Goal: Task Accomplishment & Management: Complete application form

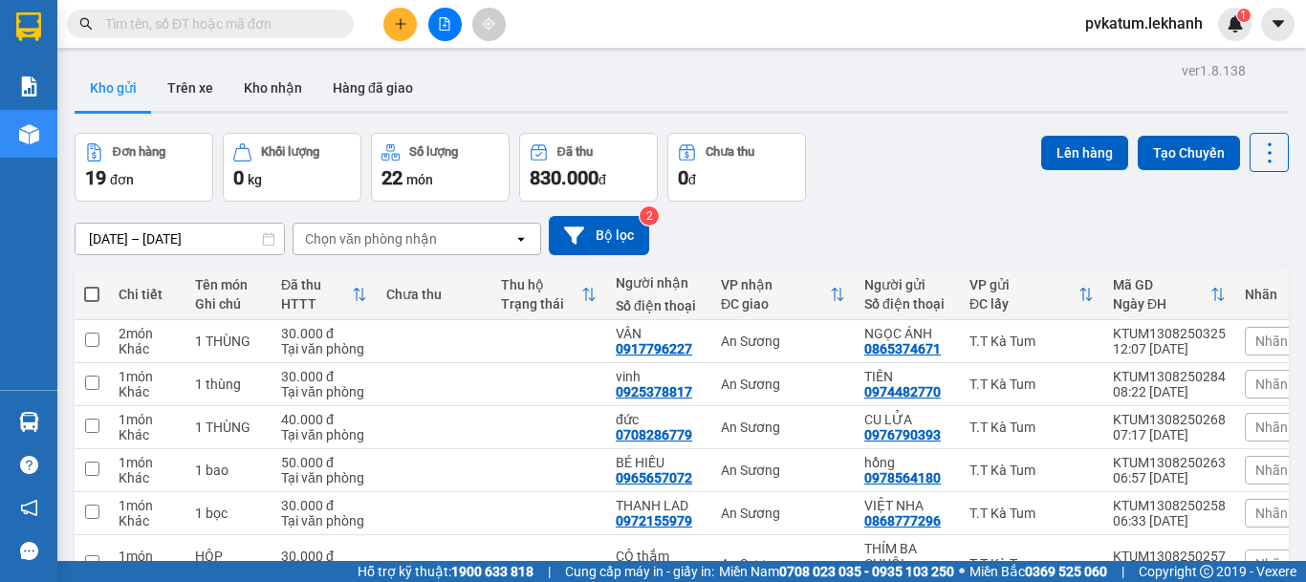
click at [395, 26] on icon "plus" at bounding box center [400, 23] width 13 height 13
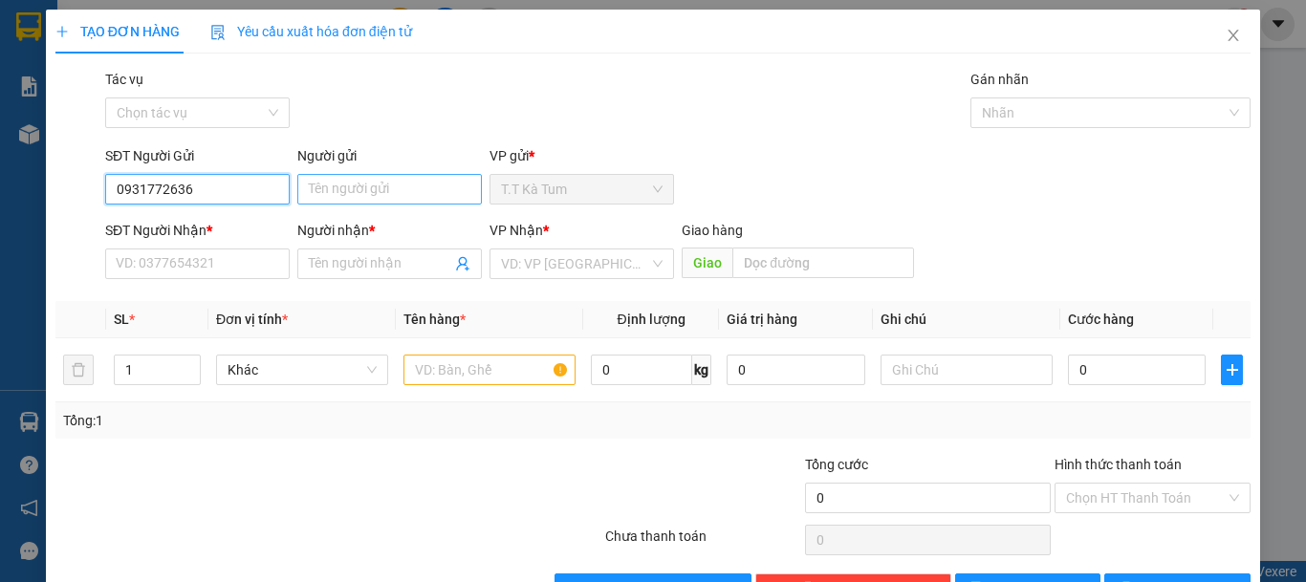
type input "0931772636"
click at [357, 200] on input "Người gửi" at bounding box center [389, 189] width 185 height 31
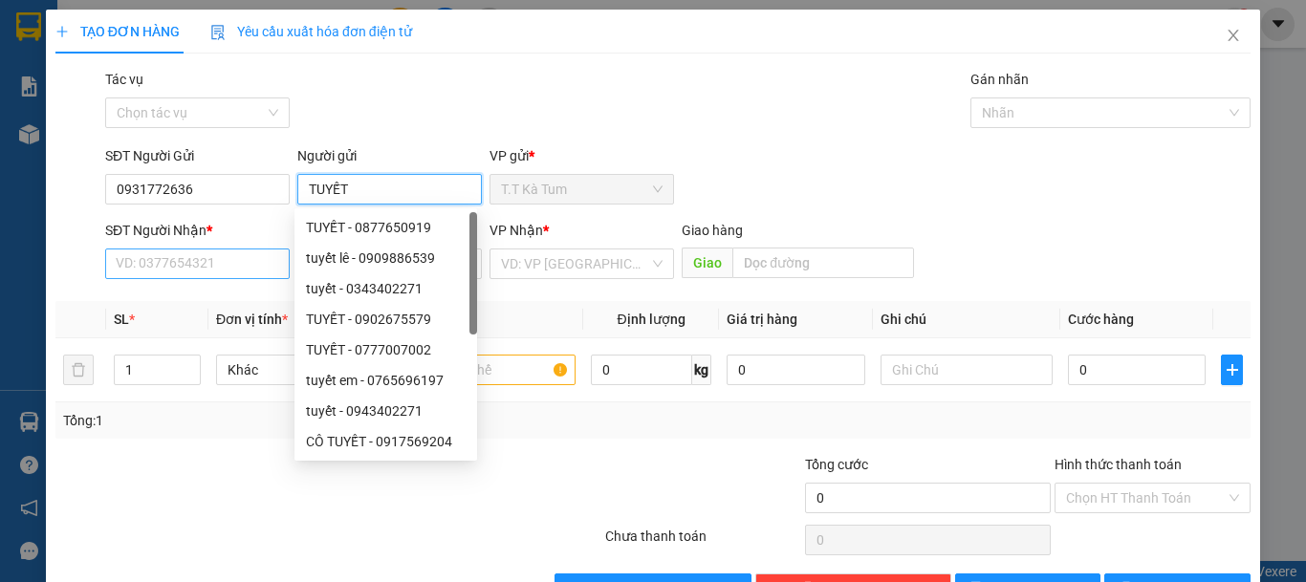
type input "TUYẾT"
click at [169, 259] on input "SĐT Người Nhận *" at bounding box center [197, 264] width 185 height 31
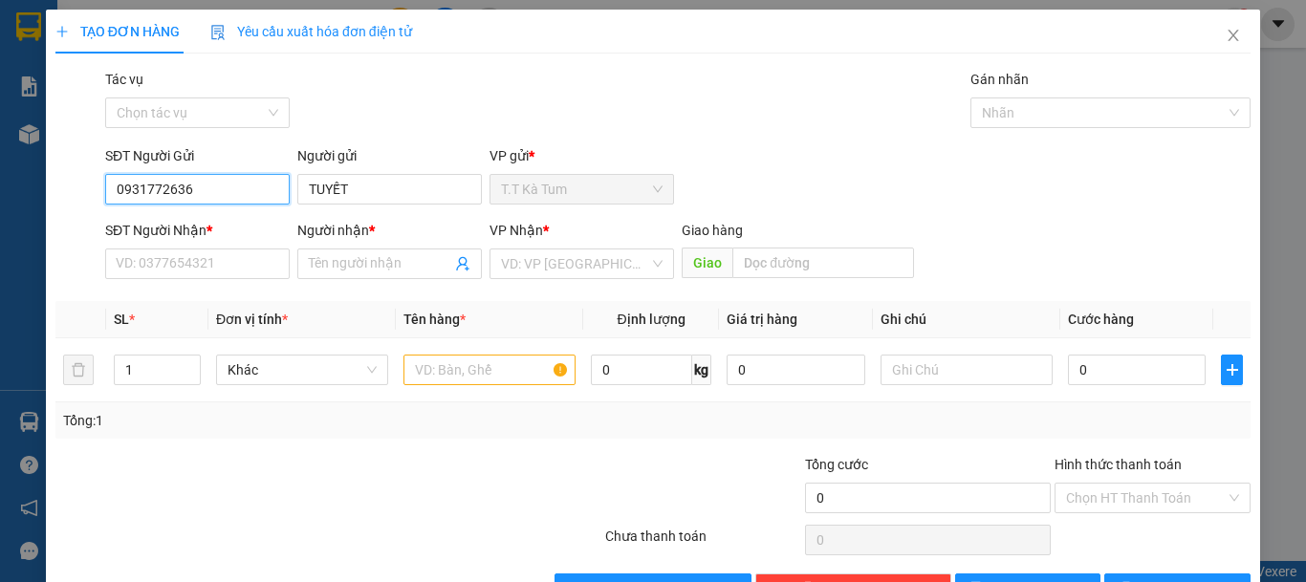
click at [225, 178] on input "0931772636" at bounding box center [197, 189] width 185 height 31
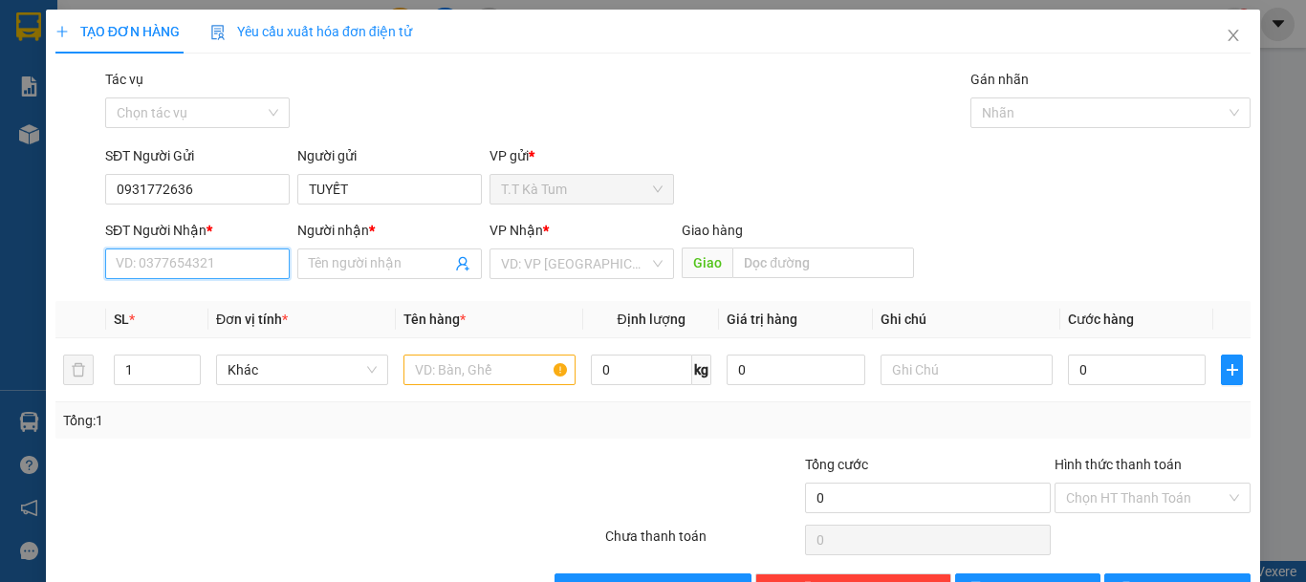
click at [224, 257] on input "SĐT Người Nhận *" at bounding box center [197, 264] width 185 height 31
type input "0919920458"
click at [475, 374] on input "text" at bounding box center [489, 370] width 172 height 31
type input "B"
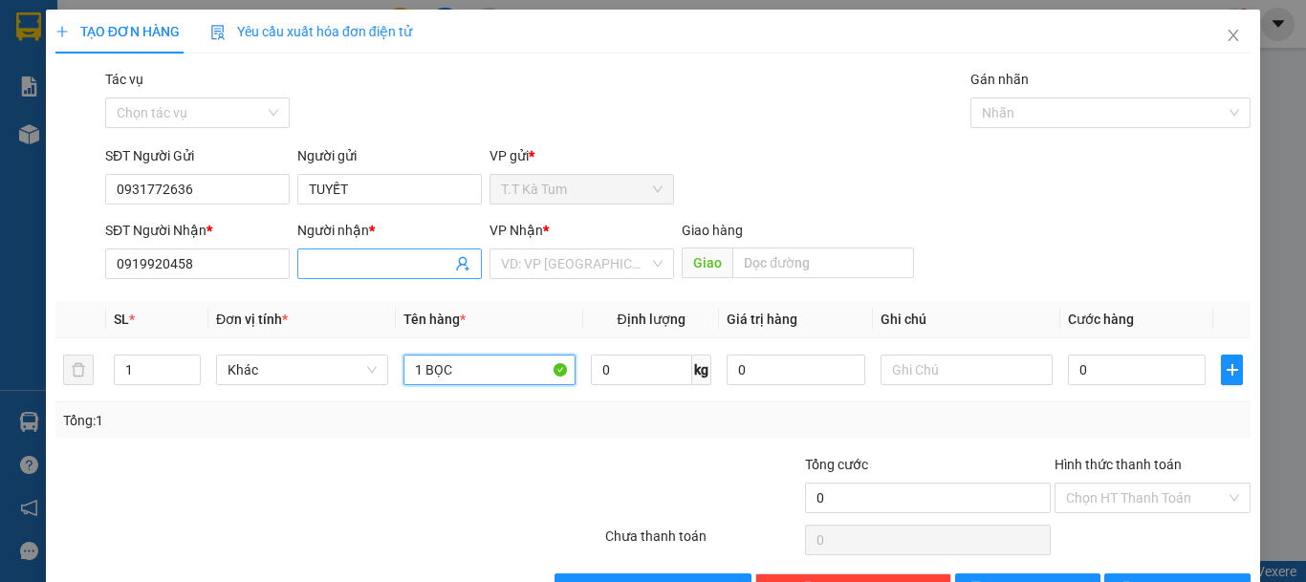
type input "1 BỌC"
click at [385, 255] on input "Người nhận *" at bounding box center [380, 263] width 142 height 21
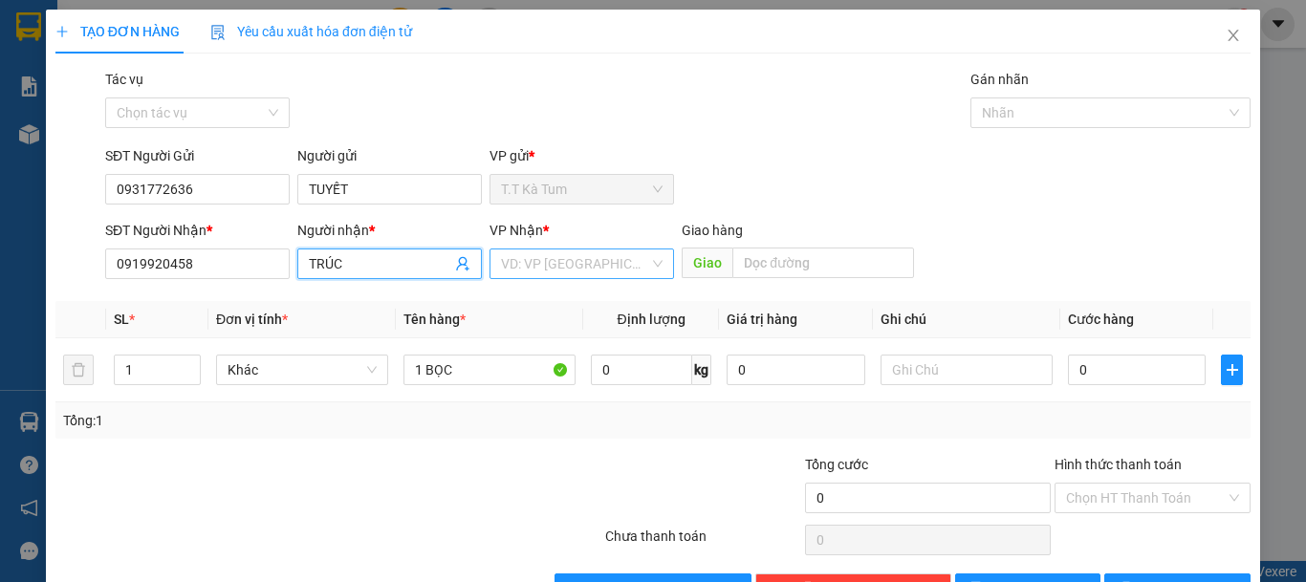
type input "TRÚC"
click at [540, 262] on input "search" at bounding box center [575, 264] width 148 height 29
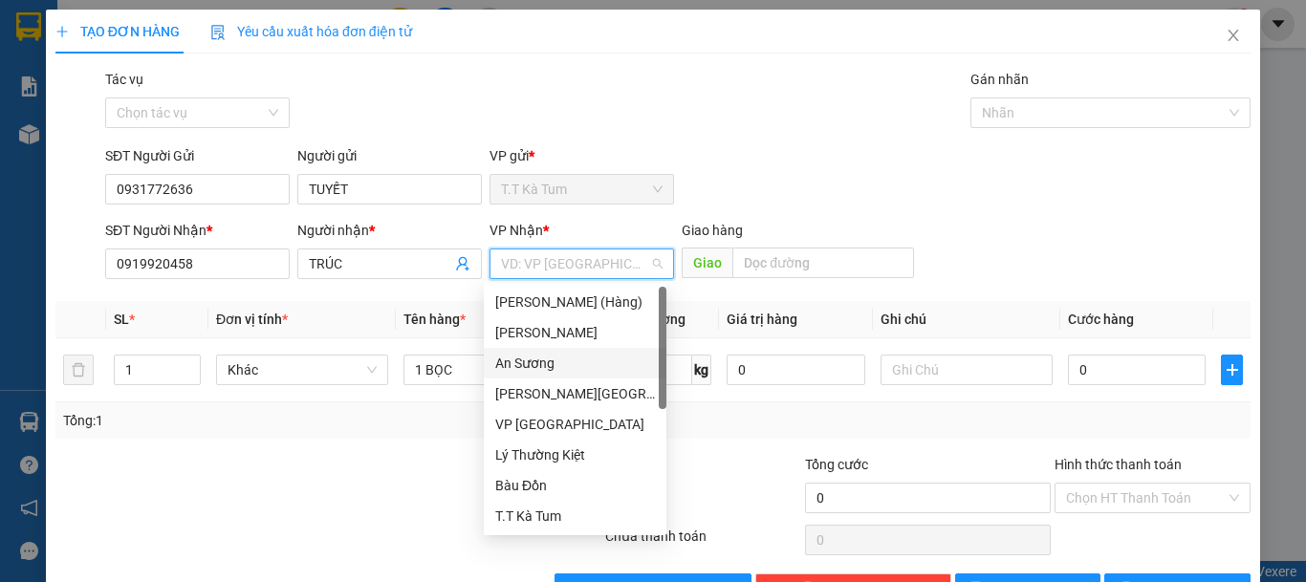
click at [542, 356] on div "An Sương" at bounding box center [575, 363] width 160 height 21
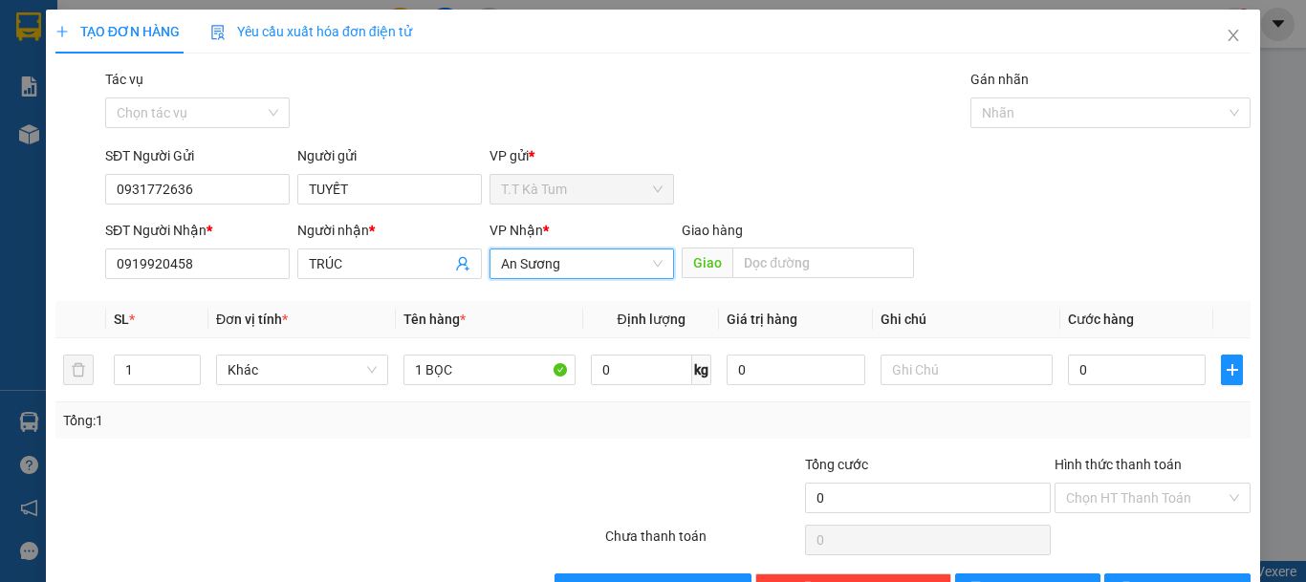
click at [579, 268] on span "An Sương" at bounding box center [582, 264] width 162 height 29
type input "LÝ"
click at [558, 311] on div "Lý Thường Kiệt" at bounding box center [575, 302] width 160 height 21
click at [1093, 383] on input "0" at bounding box center [1137, 370] width 138 height 31
type input "3"
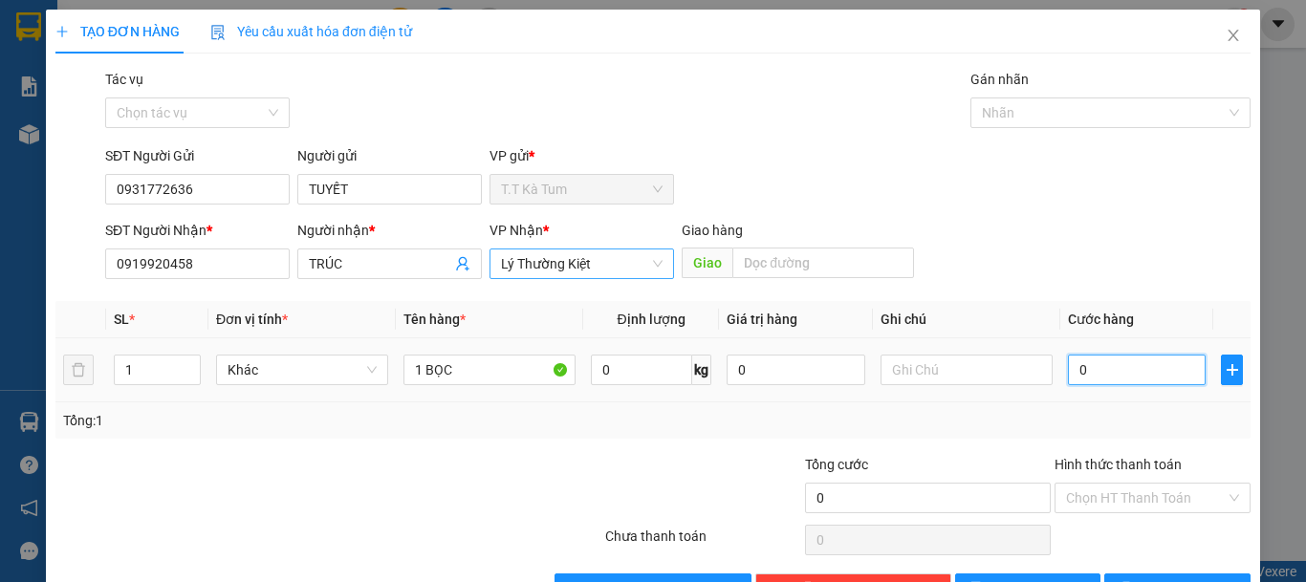
type input "3"
type input "30"
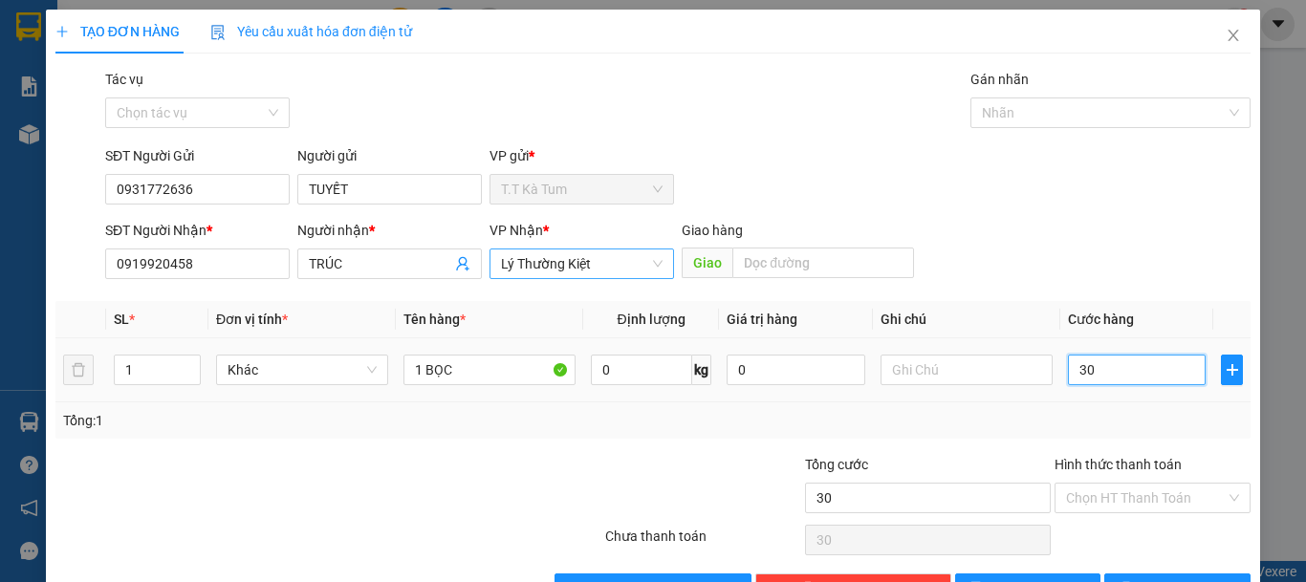
type input "300"
type input "3.000"
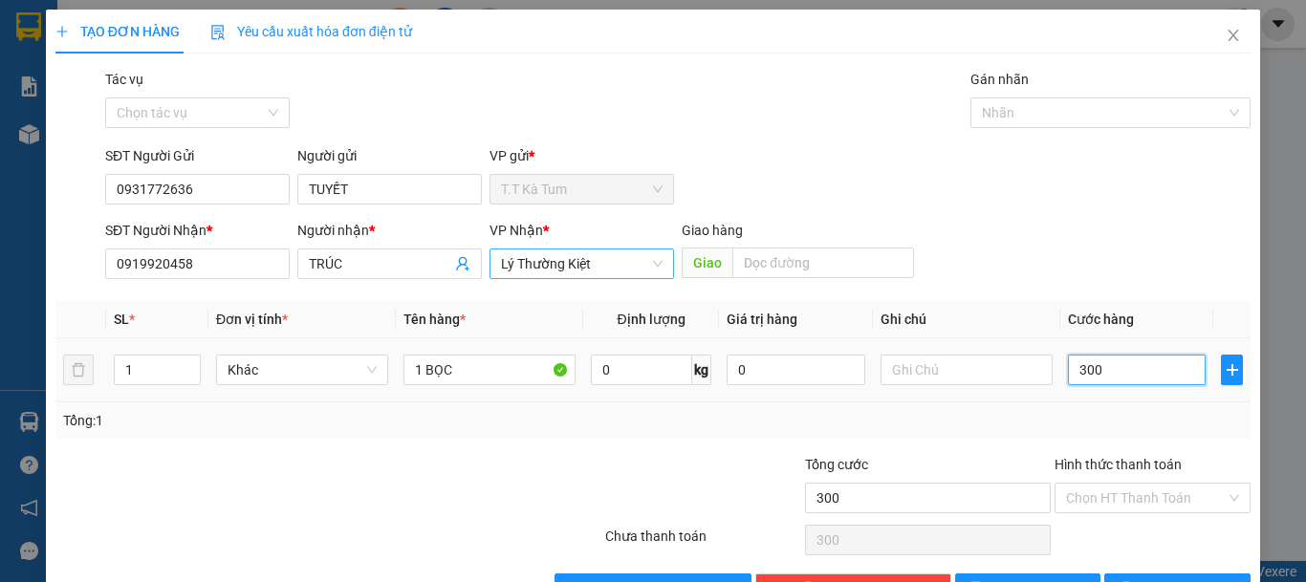
type input "3.000"
type input "30.000"
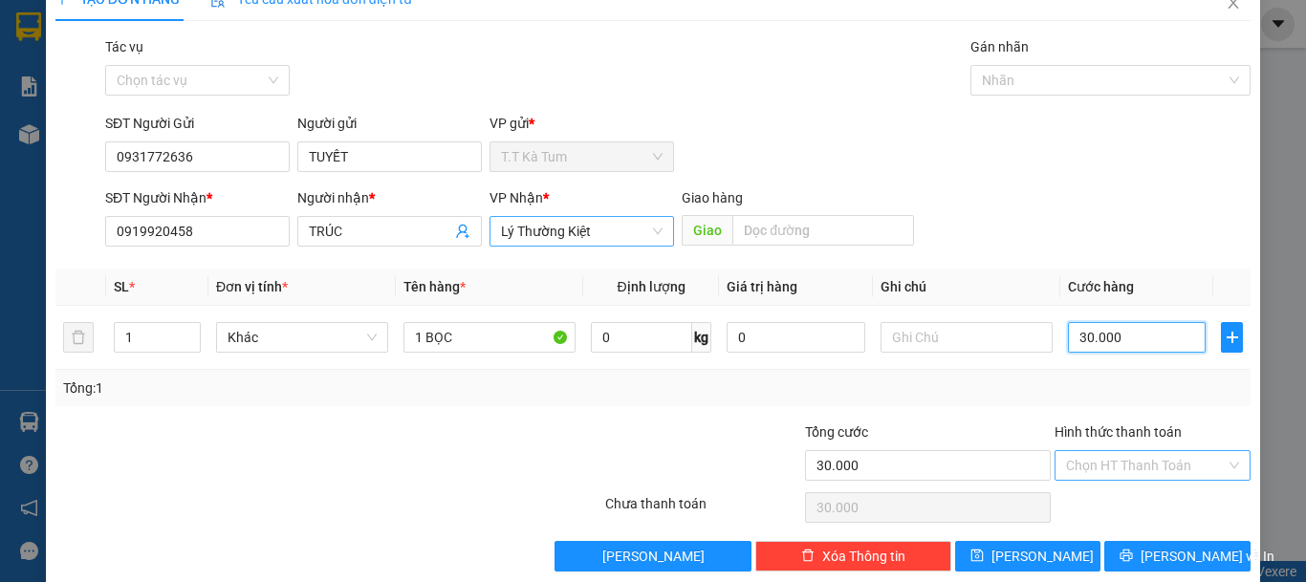
scroll to position [59, 0]
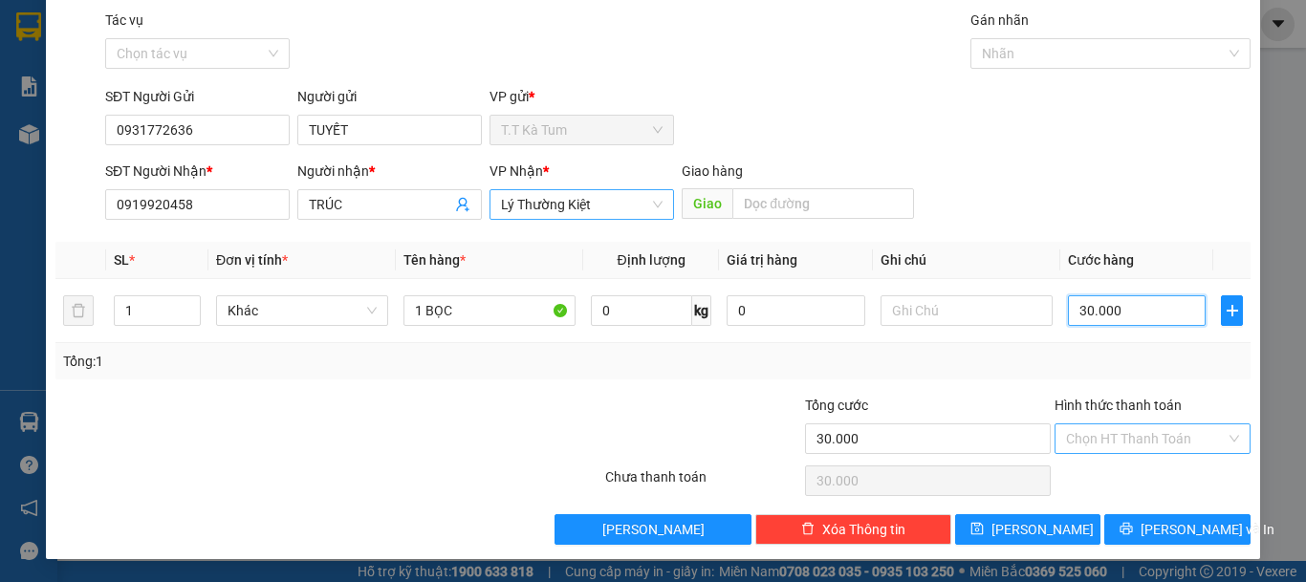
type input "30.000"
click at [1119, 446] on input "Hình thức thanh toán" at bounding box center [1146, 438] width 160 height 29
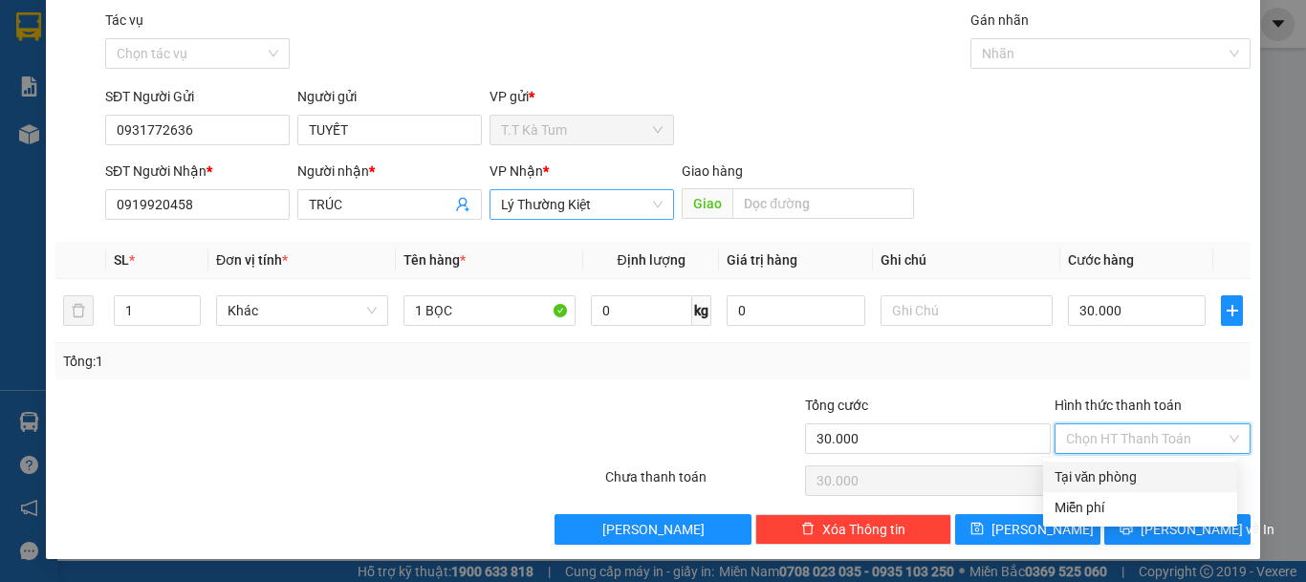
click at [1109, 476] on div "Tại văn phòng" at bounding box center [1140, 477] width 171 height 21
type input "0"
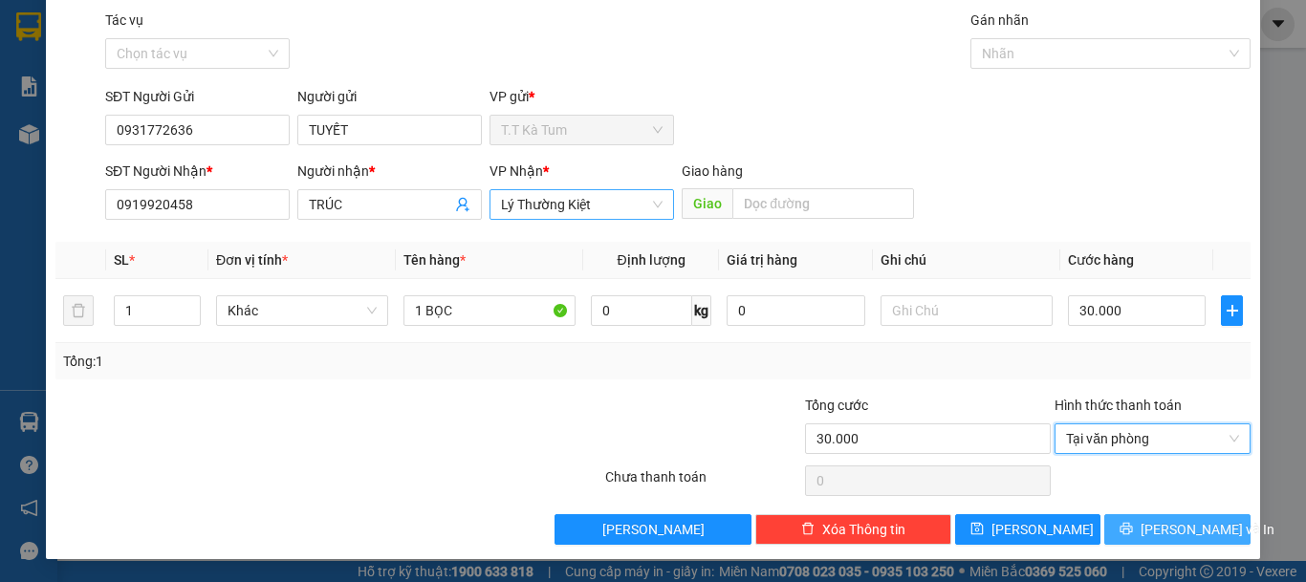
click at [1142, 516] on button "[PERSON_NAME] và In" at bounding box center [1177, 529] width 146 height 31
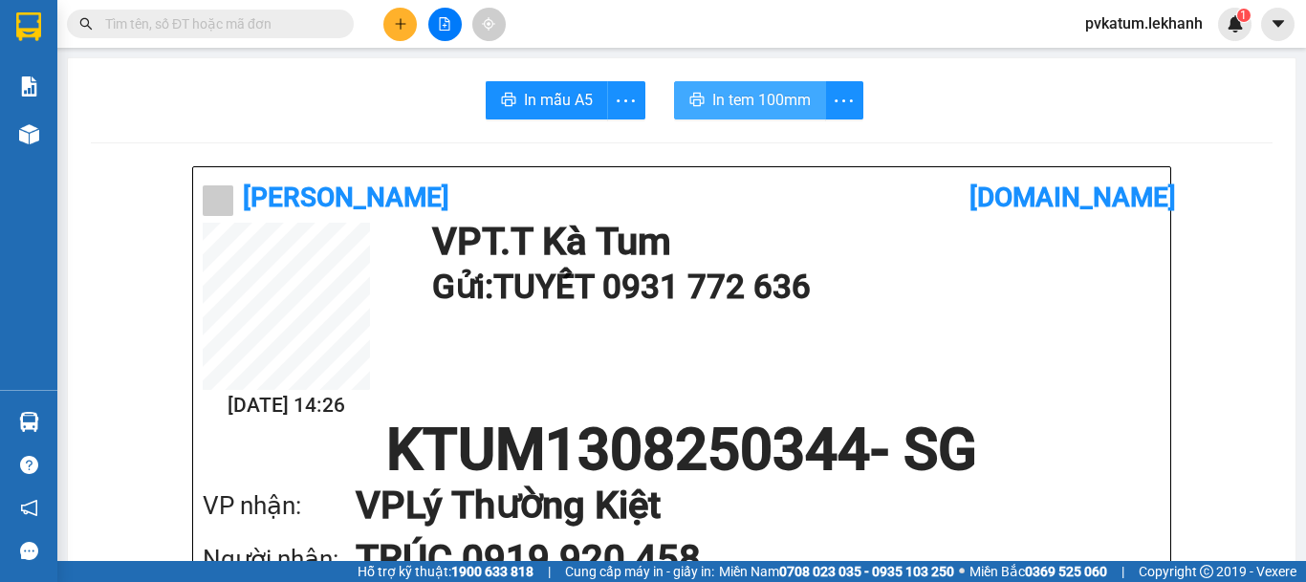
click at [790, 100] on span "In tem 100mm" at bounding box center [761, 100] width 98 height 24
click at [757, 95] on span "In tem 100mm" at bounding box center [761, 100] width 98 height 24
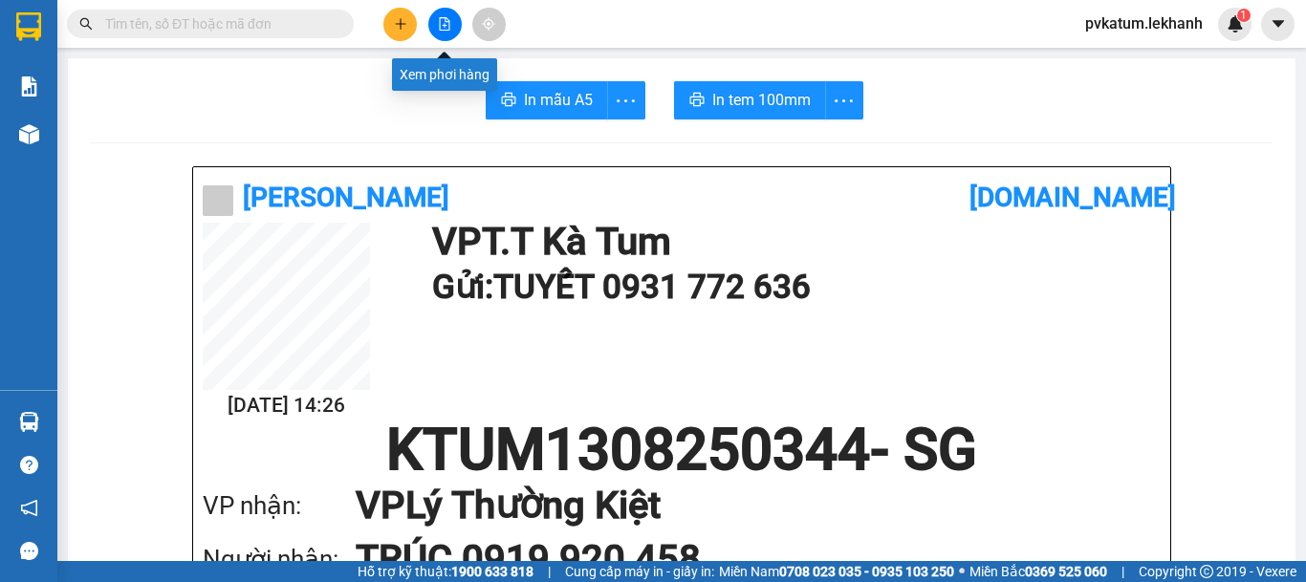
click at [439, 24] on icon "file-add" at bounding box center [444, 23] width 13 height 13
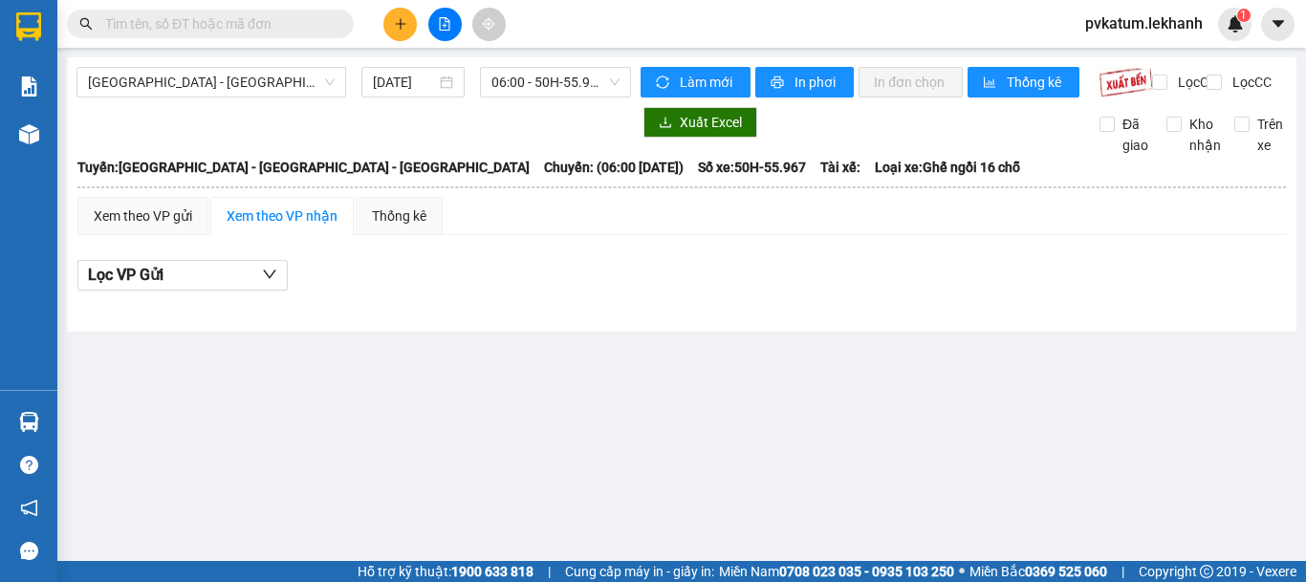
click at [411, 26] on button at bounding box center [399, 24] width 33 height 33
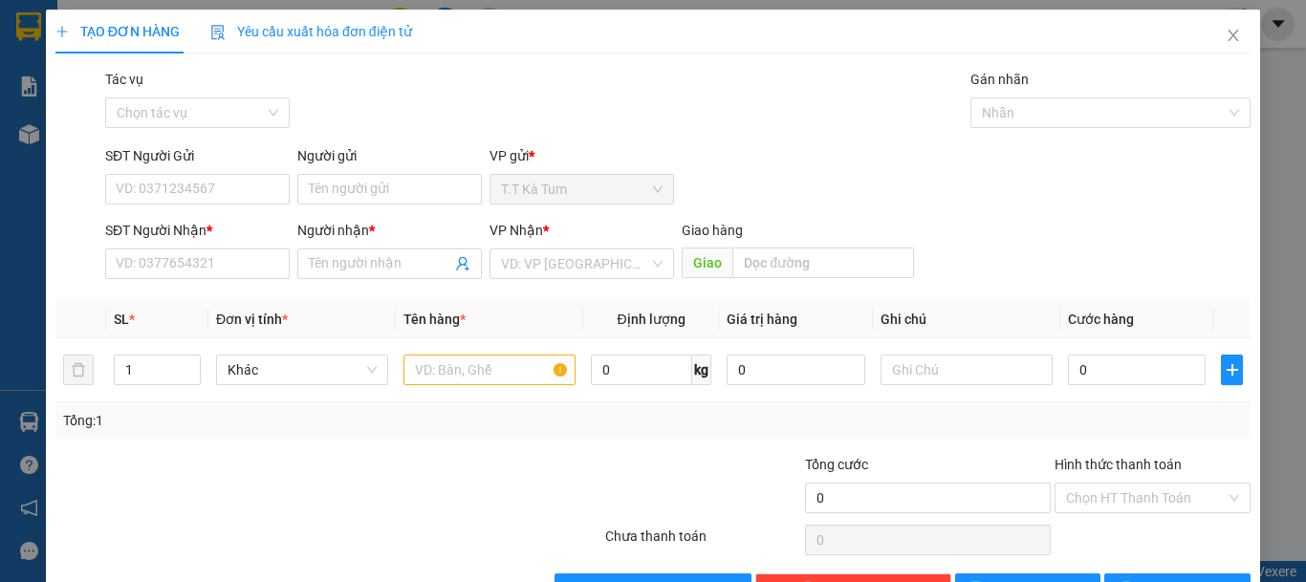
click at [388, 33] on span "Yêu cầu xuất hóa đơn điện tử" at bounding box center [311, 31] width 202 height 15
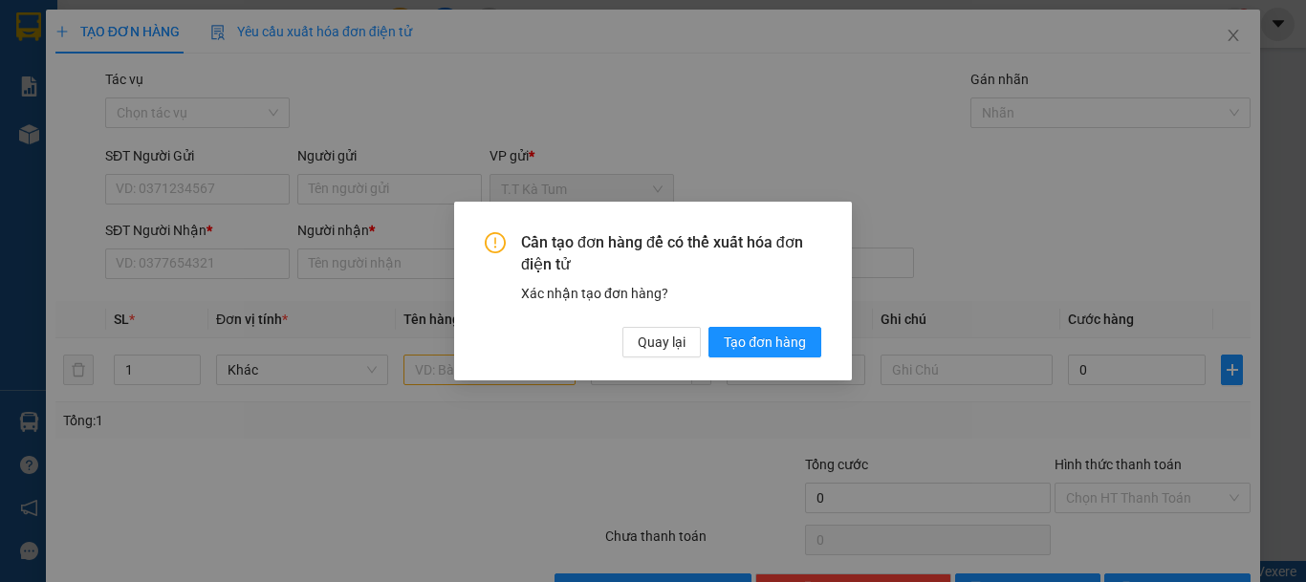
click at [388, 33] on div "Cần tạo đơn hàng để có thể xuất hóa đơn điện tử Xác nhận tạo đơn hàng? Quay lại…" at bounding box center [653, 291] width 1306 height 582
click at [630, 350] on button "Quay lại" at bounding box center [661, 342] width 78 height 31
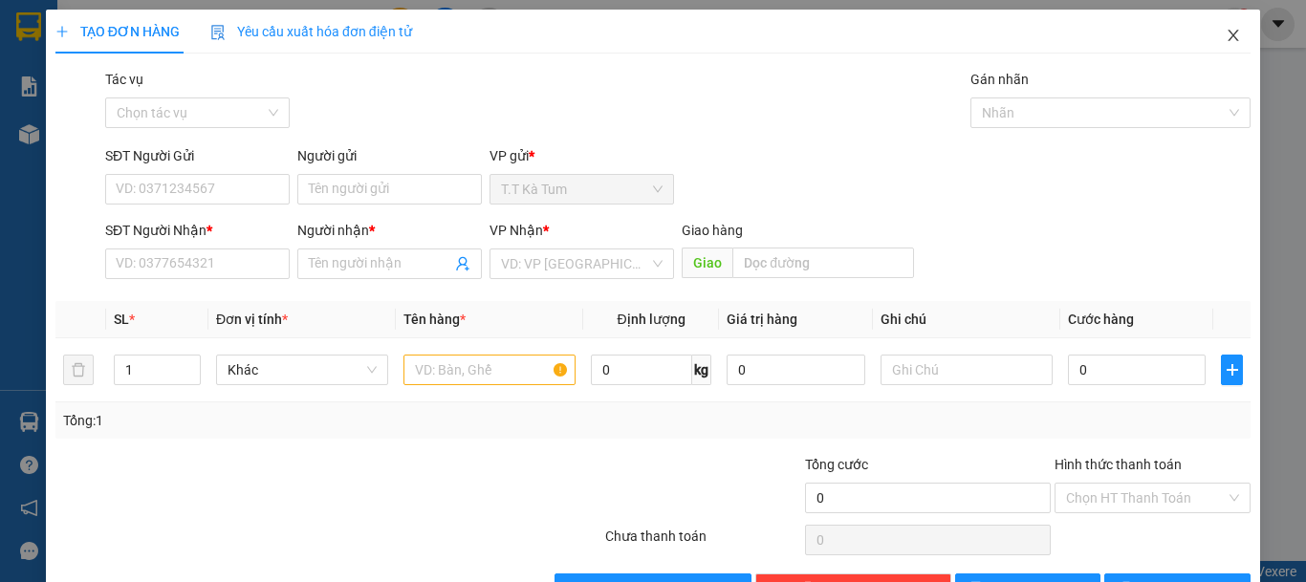
click at [1228, 34] on span "Close" at bounding box center [1234, 37] width 54 height 54
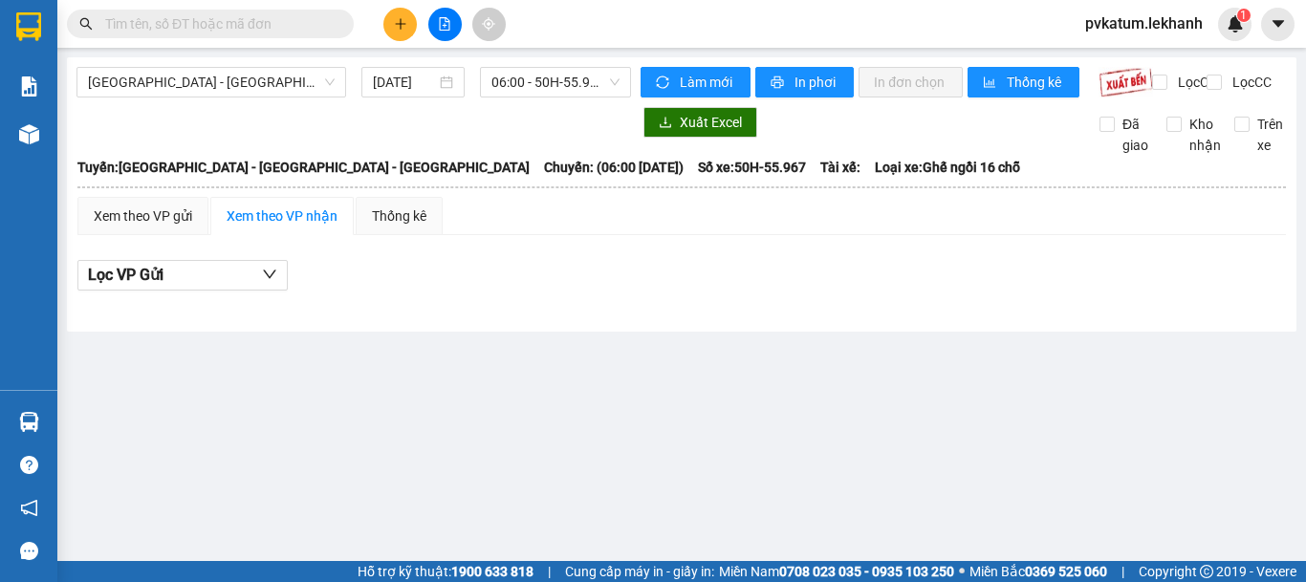
click at [398, 37] on button at bounding box center [399, 24] width 33 height 33
